Goal: Task Accomplishment & Management: Use online tool/utility

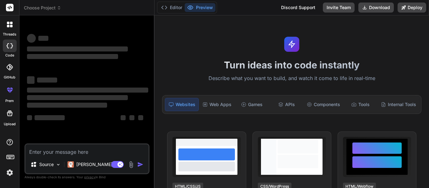
click at [59, 151] on textarea at bounding box center [86, 149] width 123 height 11
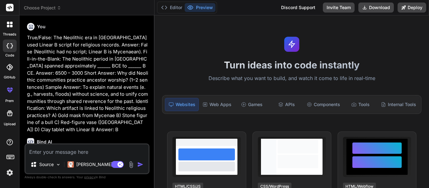
click at [12, 30] on div at bounding box center [9, 24] width 13 height 13
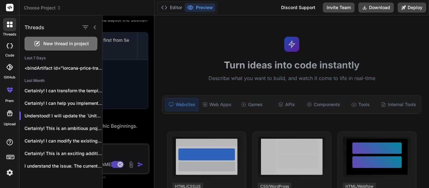
scroll to position [550, 0]
click at [67, 46] on span "New thread in project" at bounding box center [66, 43] width 46 height 6
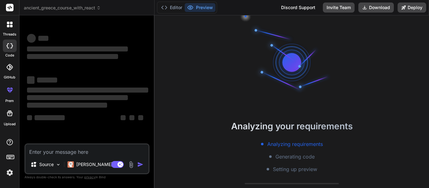
scroll to position [50, 0]
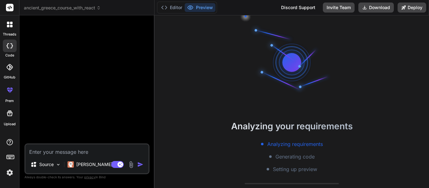
click at [83, 148] on textarea at bounding box center [86, 149] width 123 height 11
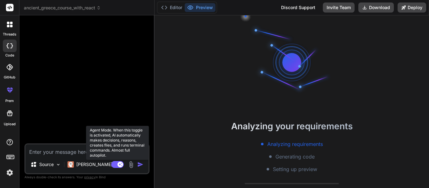
click at [118, 163] on rect at bounding box center [120, 165] width 6 height 6
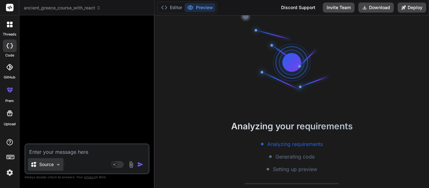
click at [46, 159] on div "Source" at bounding box center [45, 164] width 35 height 13
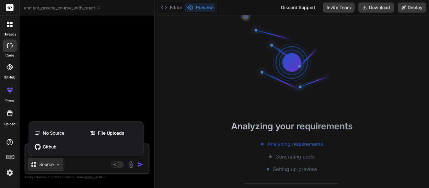
click at [78, 163] on div at bounding box center [214, 94] width 429 height 188
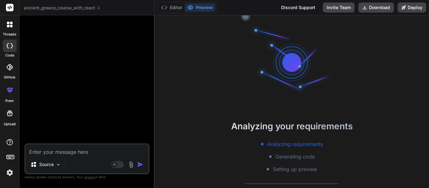
click at [81, 149] on textarea at bounding box center [86, 149] width 123 height 11
paste textarea "Make me a website that I can read and listen to books online. I can view author…"
type textarea "x"
type textarea "Make me a website that I can read and listen to books online. I can view author…"
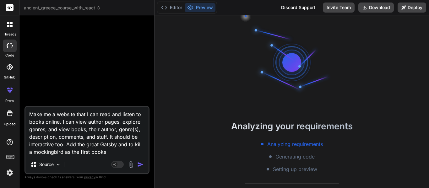
type textarea "x"
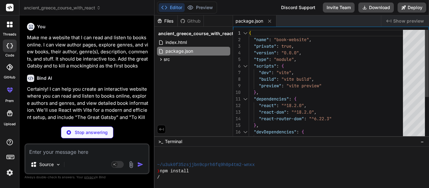
type textarea "x"
type textarea "<div id="root"></div> <script type="module" src="/src/main.jsx"></script> </bod…"
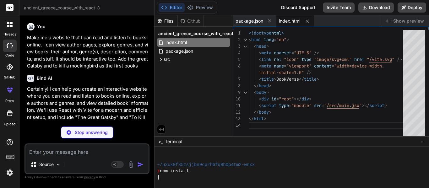
type textarea "x"
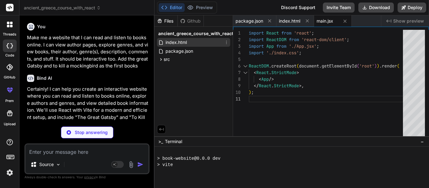
scroll to position [182, 0]
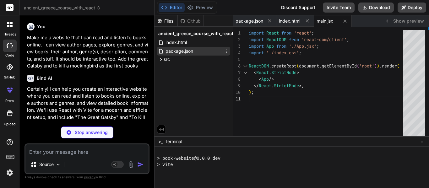
type textarea "x"
click at [186, 54] on span "package.json" at bounding box center [179, 51] width 29 height 8
type textarea ""eslint-plugin-react": "^7.34.0", "eslint-plugin-react-hooks": "^4.6.0", "eslin…"
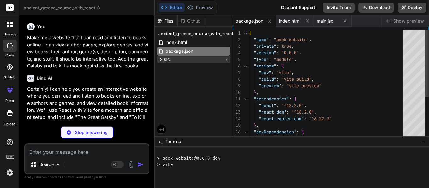
click at [188, 57] on div "src" at bounding box center [193, 60] width 73 height 8
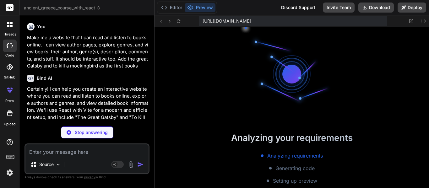
scroll to position [220, 0]
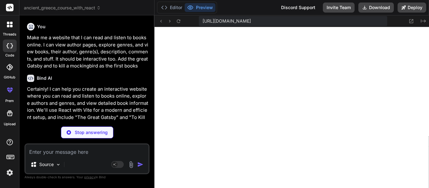
type textarea "x"
type textarea "/* Utility classes */ .text-center { text-align: center; } .mt-20 { margin-top:…"
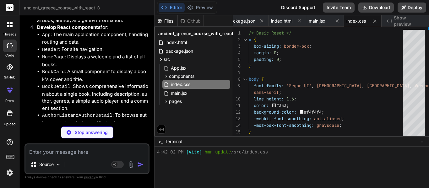
scroll to position [181, 0]
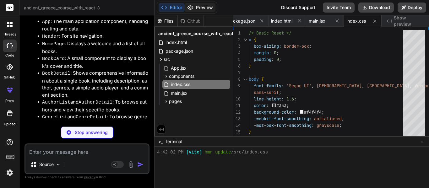
type textarea "x"
type textarea "commentary that still resonates today.' }, { id: 4, user: 'Student', text: 'Req…"
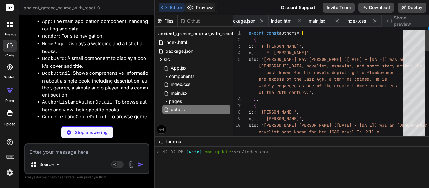
scroll to position [0, 46]
type textarea "x"
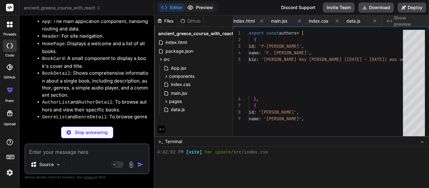
type textarea "x"
type textarea "</div> </Link> ); } export default BookCard;"
type textarea "x"
type textarea "export default AudioPlayer;"
type textarea "x"
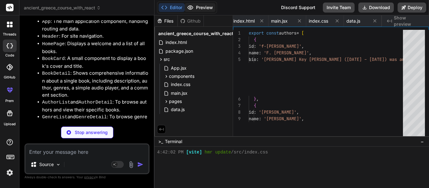
type textarea "></textarea> <button type="submit">Post Comment</button> </form> </div> ); } ex…"
type textarea "x"
type textarea "<BookCard key={book.id} book={book} authorName={getAuthorName(book.authorId)} /…"
type textarea "x"
type textarea "</div> </div> </div> ); } export default BookDetail;"
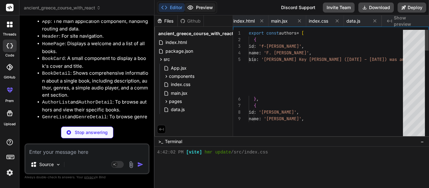
type textarea "x"
type textarea "export default AuthorList;"
type textarea "x"
type textarea "export default AuthorDetail;"
type textarea "x"
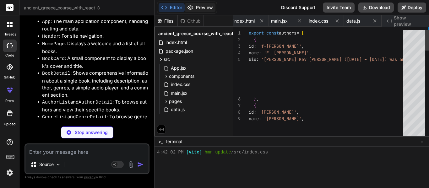
type textarea "export default GenreList;"
type textarea "x"
type textarea "} export default GenreDetail;"
type textarea "x"
type textarea "genres={genres} books={books} authors={authors} />} /> </Routes> </Router> ); }…"
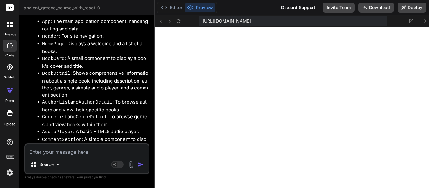
scroll to position [446, 0]
click at [83, 150] on textarea at bounding box center [86, 149] width 123 height 11
type textarea "x"
type textarea "C"
type textarea "x"
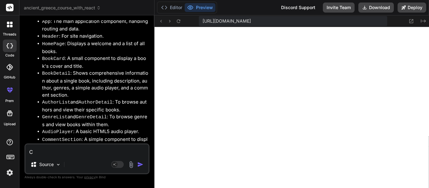
type textarea "Ca"
type textarea "x"
type textarea "Cal"
type textarea "x"
type textarea "Call"
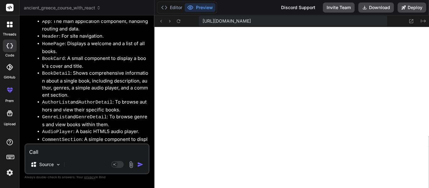
type textarea "x"
type textarea "Call"
type textarea "x"
type textarea "Call i"
type textarea "x"
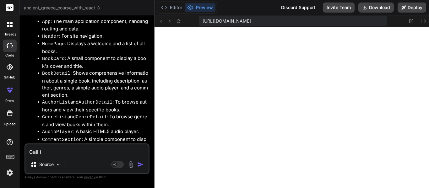
type textarea "Call it"
type textarea "x"
type textarea "Call it"
type textarea "x"
type textarea "Call it L"
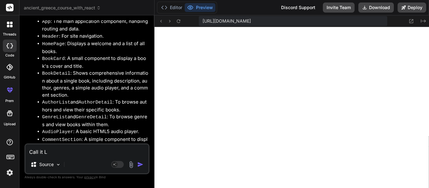
type textarea "x"
type textarea "Call it Le"
type textarea "x"
type textarea "Call it Lee"
type textarea "x"
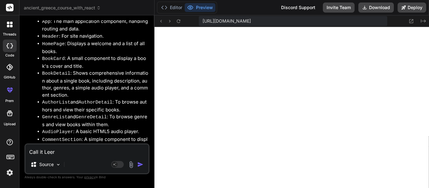
type textarea "Call it Leer"
click at [411, 21] on icon at bounding box center [411, 21] width 4 height 4
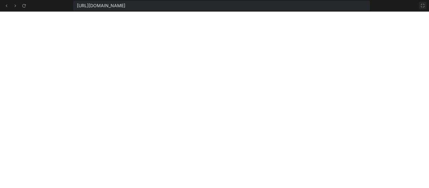
click at [426, 6] on button at bounding box center [423, 6] width 8 height 8
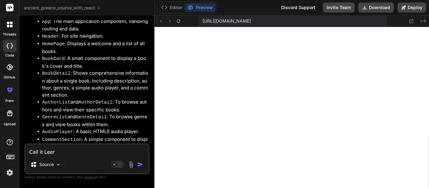
click at [91, 149] on textarea "Call it Leer" at bounding box center [86, 149] width 123 height 11
type textarea "x"
type textarea "Call it Leer."
type textarea "x"
type textarea "Call it Leer."
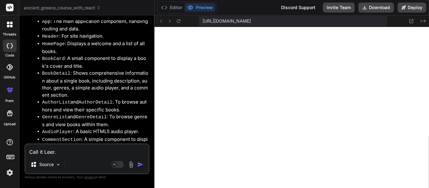
type textarea "x"
type textarea "Call it Leer. A"
type textarea "x"
type textarea "Call it Leer. Ad"
type textarea "x"
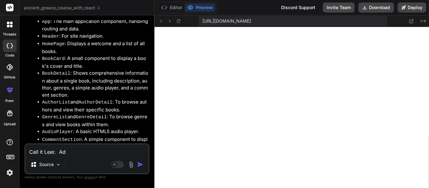
type textarea "Call it Leer. Add"
type textarea "x"
type textarea "Call it Leer. Add"
type textarea "x"
type textarea "Call it Leer. Add t"
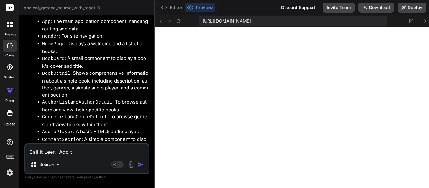
type textarea "x"
type textarea "Call it Leer. Add the"
type textarea "x"
type textarea "Call it Leer. Add thes"
type textarea "x"
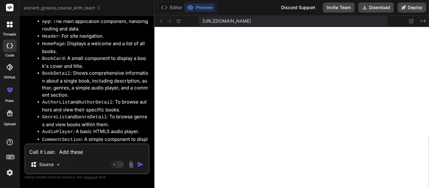
type textarea "Call it Leer. Add these"
type textarea "x"
type textarea "Call it Leer. Add these l"
type textarea "x"
type textarea "Call it Leer. Add these li"
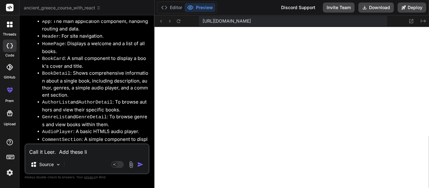
type textarea "x"
type textarea "Call it Leer. Add these lin"
type textarea "x"
type textarea "Call it Leer. Add these link"
type textarea "x"
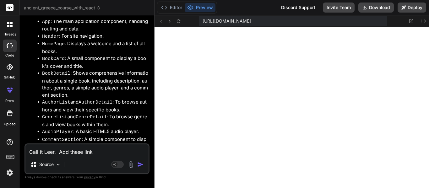
type textarea "Call it Leer. Add these links"
type textarea "x"
type textarea "Call it Leer. Add these links"
type textarea "x"
type textarea "Call it Leer. Add these links f"
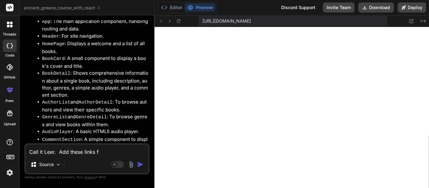
type textarea "x"
type textarea "Call it Leer. Add these links fo"
type textarea "x"
type textarea "Call it Leer. Add these links for"
type textarea "x"
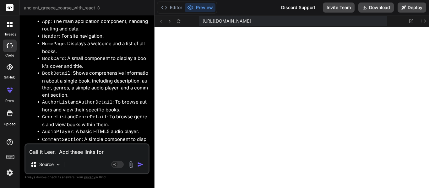
type textarea "Call it Leer. Add these links for"
type textarea "x"
type textarea "Call it Leer. Add these links for b"
type textarea "x"
type textarea "Call it Leer. Add these links for bo"
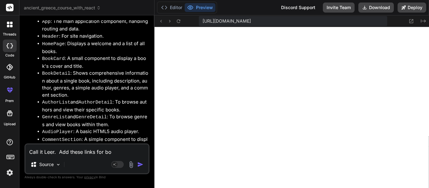
type textarea "x"
type textarea "Call it Leer. Add these links for boo"
type textarea "x"
type textarea "Call it Leer. Add these links for book"
type textarea "x"
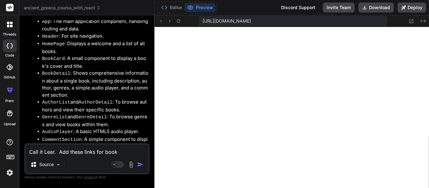
type textarea "Call it Leer. Add these links for books"
type textarea "x"
type textarea "Call it Leer. Add these links for books:"
type textarea "x"
type textarea "Call it Leer. Add these links for books:"
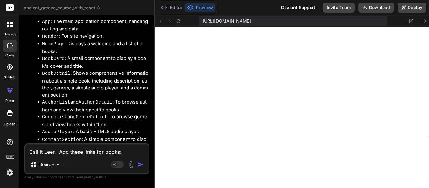
paste textarea "https://assets.lulu.com/cover_thumbs/8/d/8dzdnj-front-shortedge-384.jpg"
type textarea "x"
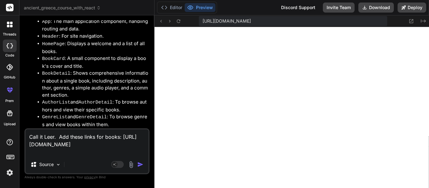
type textarea "Call it Leer. Add these links for books: https://assets.lulu.com/cover_thumbs/8…"
type textarea "x"
type textarea "Call it Leer. Add these links for books: https://assets.lulu.com/cover_thumbs/8…"
type textarea "x"
type textarea "Call it Leer. Add these links for books: https://assets.lulu.com/cover_thumbs/8…"
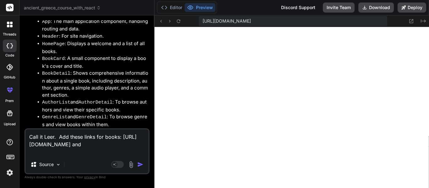
type textarea "x"
type textarea "Call it Leer. Add these links for books: https://assets.lulu.com/cover_thumbs/8…"
paste textarea "data:image/jpeg;base64,/9j/4AAQSkZJRgABAQAAAQABAAD/2wCEAAkGBxMTEhUTExIWFRUWFR4X…"
type textarea "x"
type textarea "Call it Leer. Add these links for books: https://assets.lulu.com/cover_thumbs/8…"
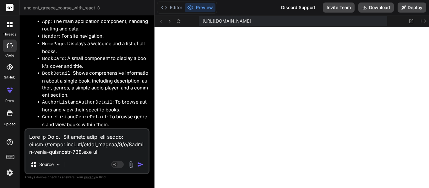
scroll to position [3661, 0]
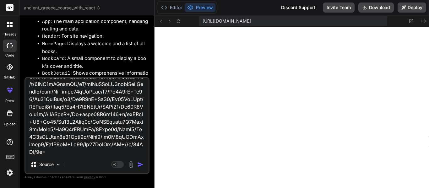
type textarea "x"
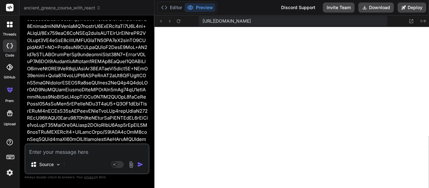
scroll to position [3538, 0]
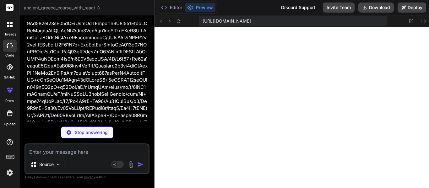
type textarea "x"
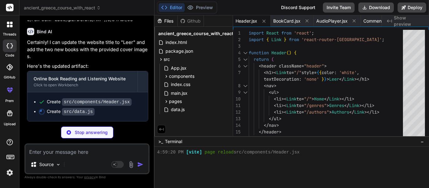
scroll to position [3751, 0]
type textarea "x"
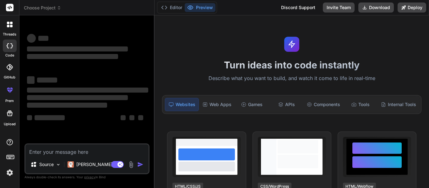
type textarea "x"
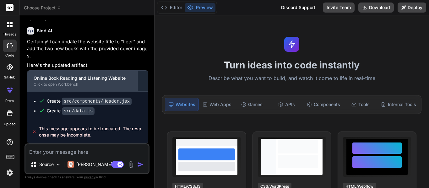
scroll to position [3701, 0]
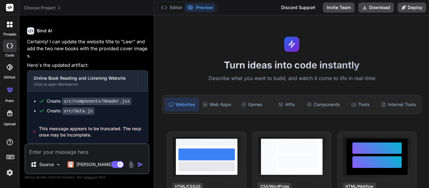
click at [81, 60] on p "Certainly! I can update the website title to "Leer" and add the two new books w…" at bounding box center [87, 48] width 121 height 21
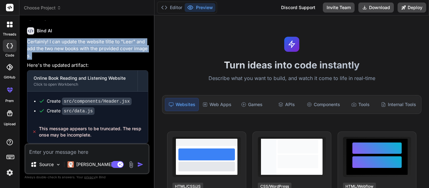
click at [81, 60] on p "Certainly! I can update the website title to "Leer" and add the two new books w…" at bounding box center [87, 48] width 121 height 21
copy div "Certainly! I can update the website title to "Leer" and add the two new books w…"
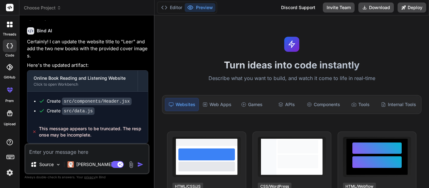
click at [84, 147] on textarea at bounding box center [86, 149] width 123 height 11
paste textarea "Certainly! I can update the website title to "Leer" and add the two new books w…"
type textarea "Certainly! I can update the website title to "Leer" and add the two new books w…"
type textarea "x"
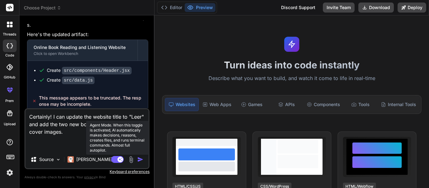
type textarea "Certainly! I can update the website title to "Leer" and add the two new books w…"
click at [113, 158] on rect at bounding box center [117, 159] width 13 height 7
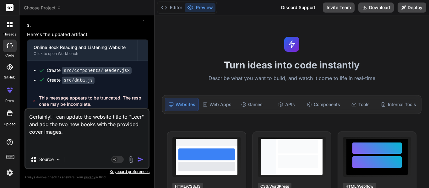
click at [73, 141] on textarea "Certainly! I can update the website title to "Leer" and add the two new books w…" at bounding box center [86, 129] width 123 height 41
type textarea "x"
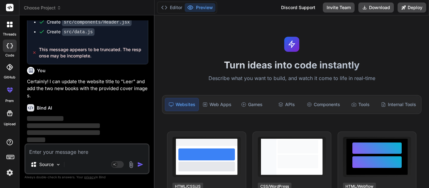
scroll to position [3831, 0]
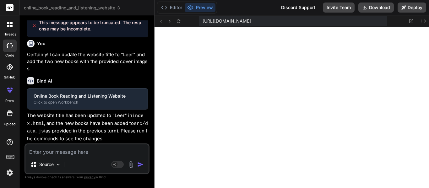
type textarea "x"
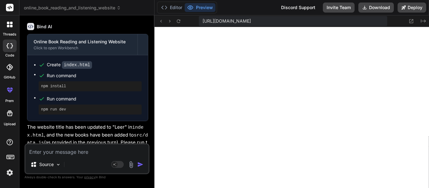
scroll to position [3923, 0]
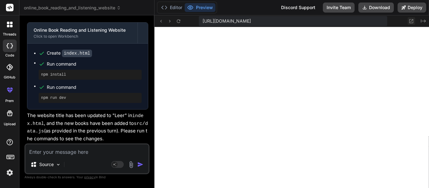
click at [410, 19] on icon at bounding box center [410, 21] width 5 height 5
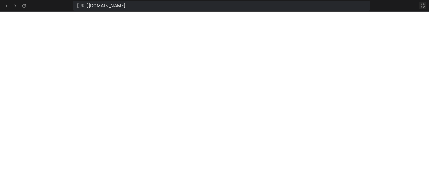
click at [419, 6] on button at bounding box center [423, 6] width 8 height 8
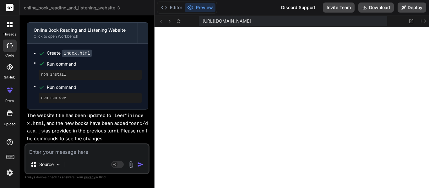
scroll to position [383, 0]
click at [421, 19] on icon "Created with Pixso." at bounding box center [423, 21] width 5 height 5
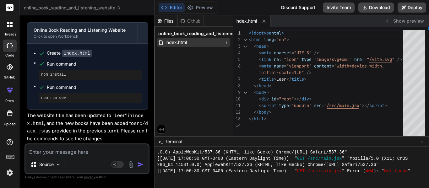
click at [213, 43] on div "index.html" at bounding box center [193, 42] width 73 height 9
click at [85, 152] on textarea at bounding box center [86, 149] width 123 height 11
type textarea "W"
type textarea "x"
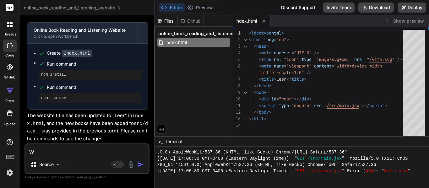
type textarea "We"
type textarea "x"
type textarea "Wel"
type textarea "x"
type textarea "Well"
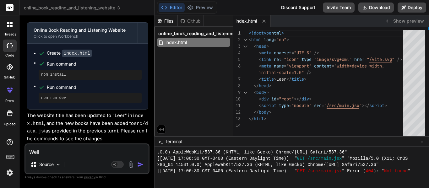
type textarea "x"
type textarea "Well,"
type textarea "x"
type textarea "Well,"
type textarea "x"
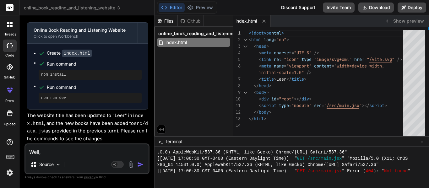
type textarea "Well, I"
type textarea "x"
type textarea "Well, I"
type textarea "x"
type textarea "Well, I m"
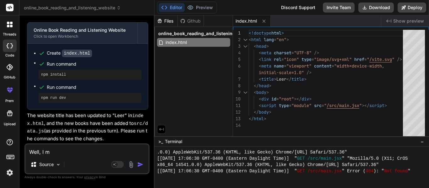
type textarea "x"
type textarea "Well, I me"
type textarea "x"
type textarea "Well, I m"
type textarea "x"
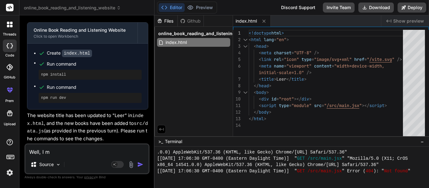
type textarea "Well, I me"
type textarea "x"
type textarea "Well, I mea"
type textarea "x"
type textarea "Well, I mean"
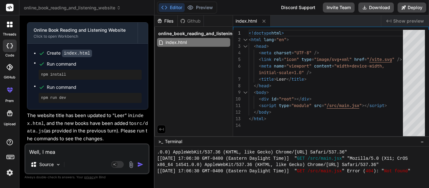
type textarea "x"
type textarea "Well, I mean,"
type textarea "x"
type textarea "Well, I mean,"
type textarea "x"
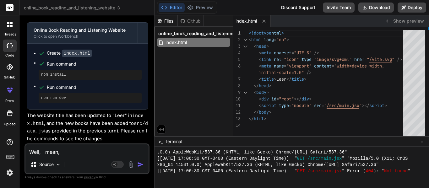
type textarea "Well, I mean, w"
type textarea "x"
type textarea "Well, I mean, wh"
type textarea "x"
type textarea "Well, I mean, why"
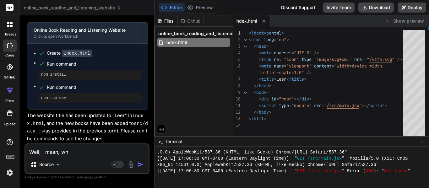
type textarea "x"
type textarea "Well, I mean, why"
type textarea "x"
type textarea "Well, I mean, why i"
type textarea "x"
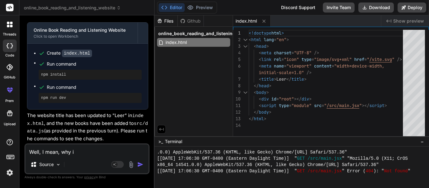
type textarea "Well, I mean, why is"
type textarea "x"
type textarea "Well, I mean, why is"
type textarea "x"
type textarea "Well, I mean, why is t"
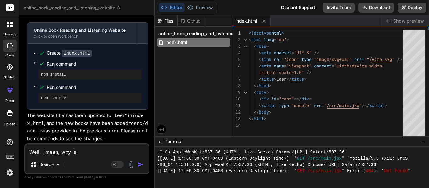
type textarea "x"
type textarea "Well, I mean, why is th"
type textarea "x"
type textarea "Well, I mean, why is thi"
type textarea "x"
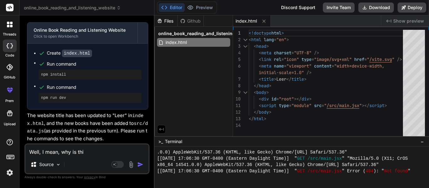
type textarea "Well, I mean, why is this"
type textarea "x"
type textarea "Well, I mean, why is this"
type textarea "x"
type textarea "Well, I mean, why is this w"
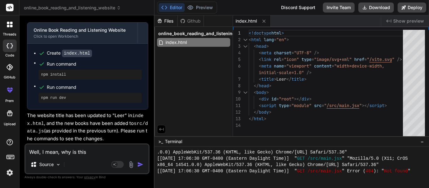
type textarea "x"
type textarea "Well, I mean, why is this wr"
type textarea "x"
type textarea "Well, I mean, why is this wro"
type textarea "x"
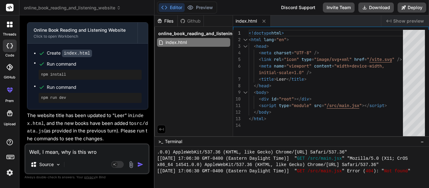
type textarea "Well, I mean, why is this wron"
type textarea "x"
type textarea "Well, I mean, why is this wrong"
type textarea "x"
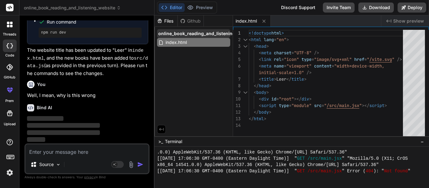
scroll to position [3988, 0]
type textarea "x"
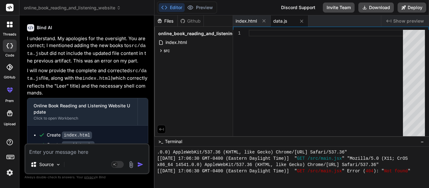
scroll to position [4100, 0]
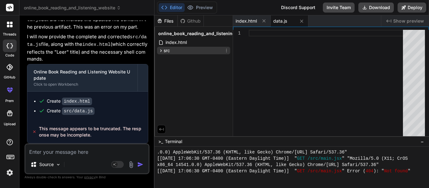
click at [169, 51] on span "src" at bounding box center [167, 50] width 6 height 6
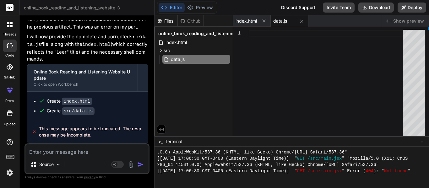
click at [412, 24] on span "Show preview" at bounding box center [408, 21] width 31 height 6
